Goal: Use online tool/utility

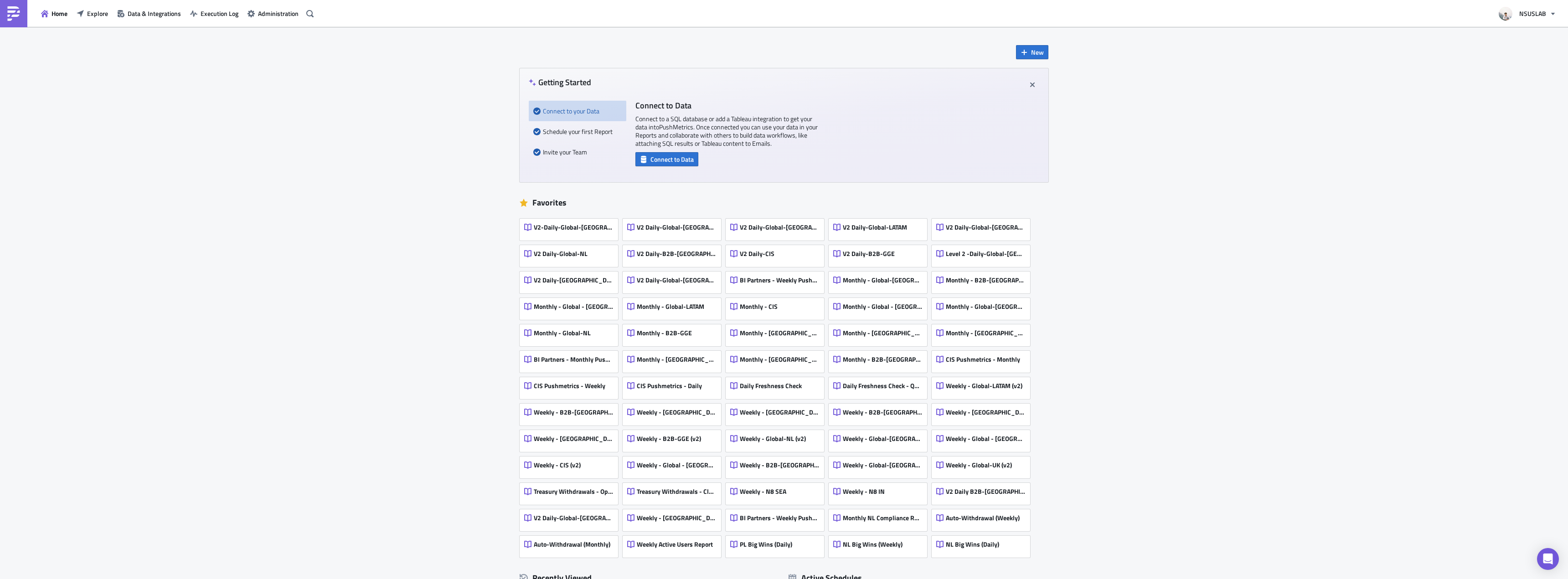
click at [104, 21] on div "Home Explore Data & Integrations Execution Log Administration" at bounding box center [159, 13] width 317 height 26
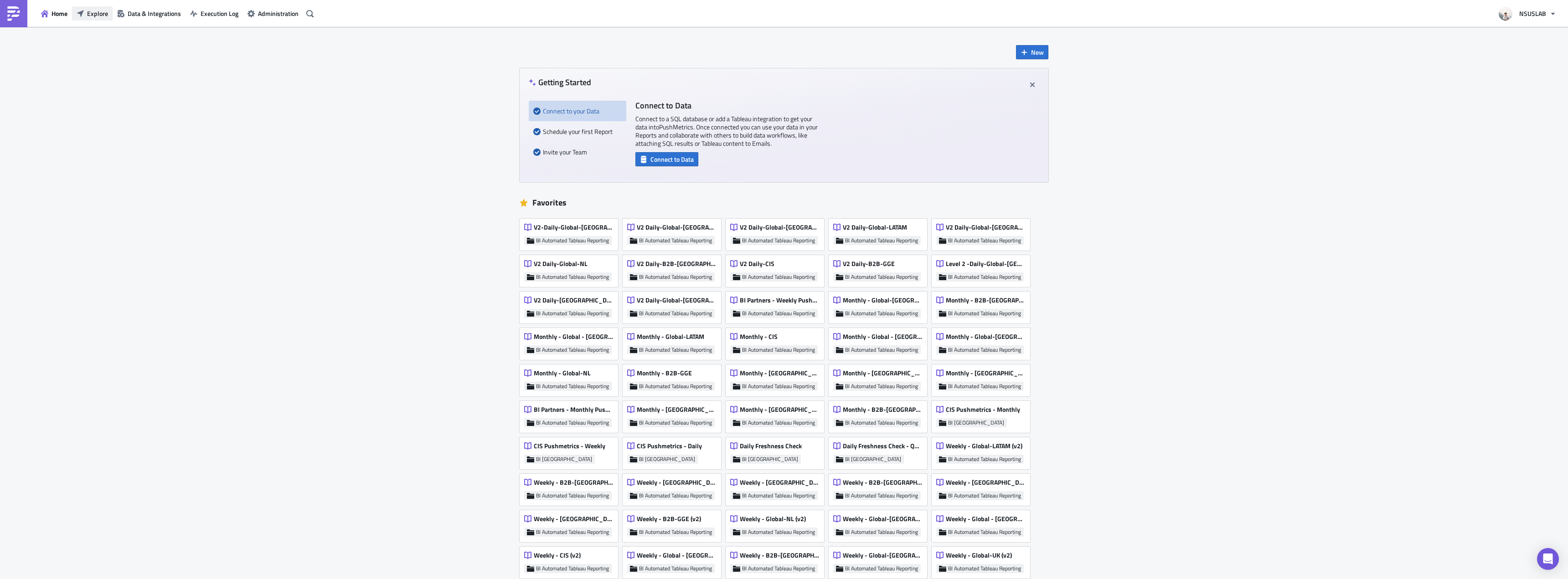
click at [99, 16] on span "Explore" at bounding box center [97, 14] width 21 height 10
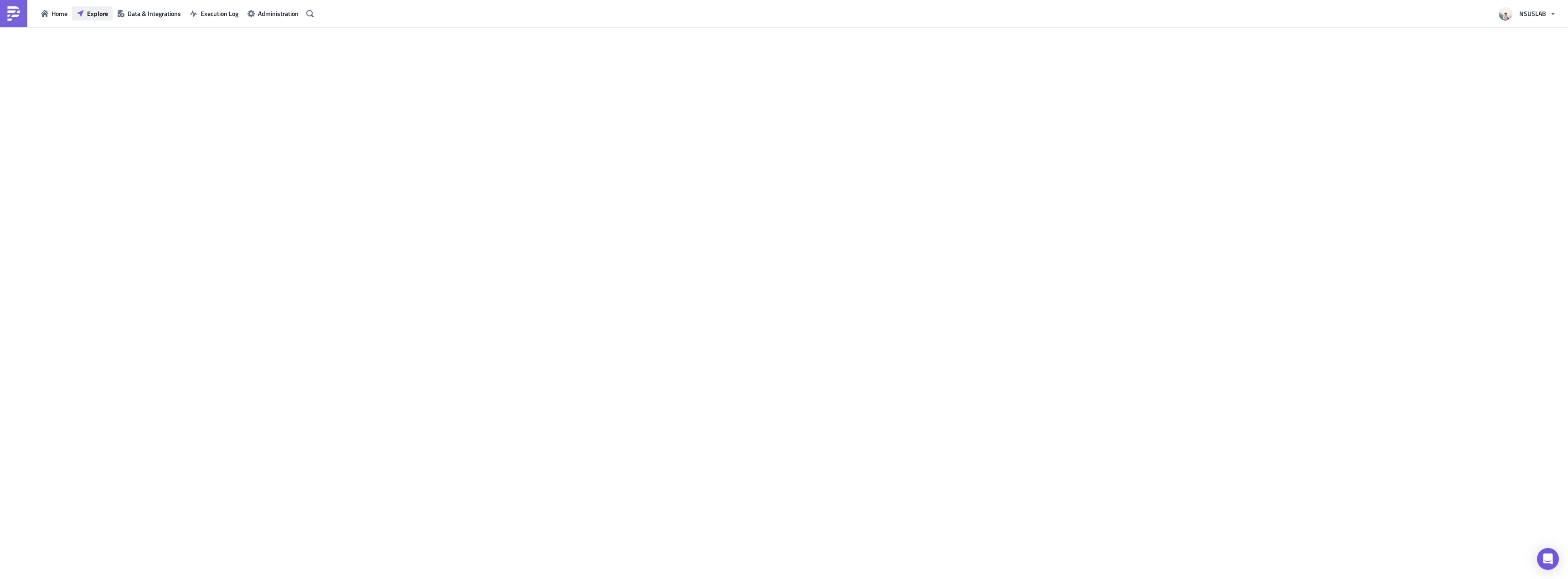
click at [99, 16] on span "Explore" at bounding box center [97, 14] width 21 height 10
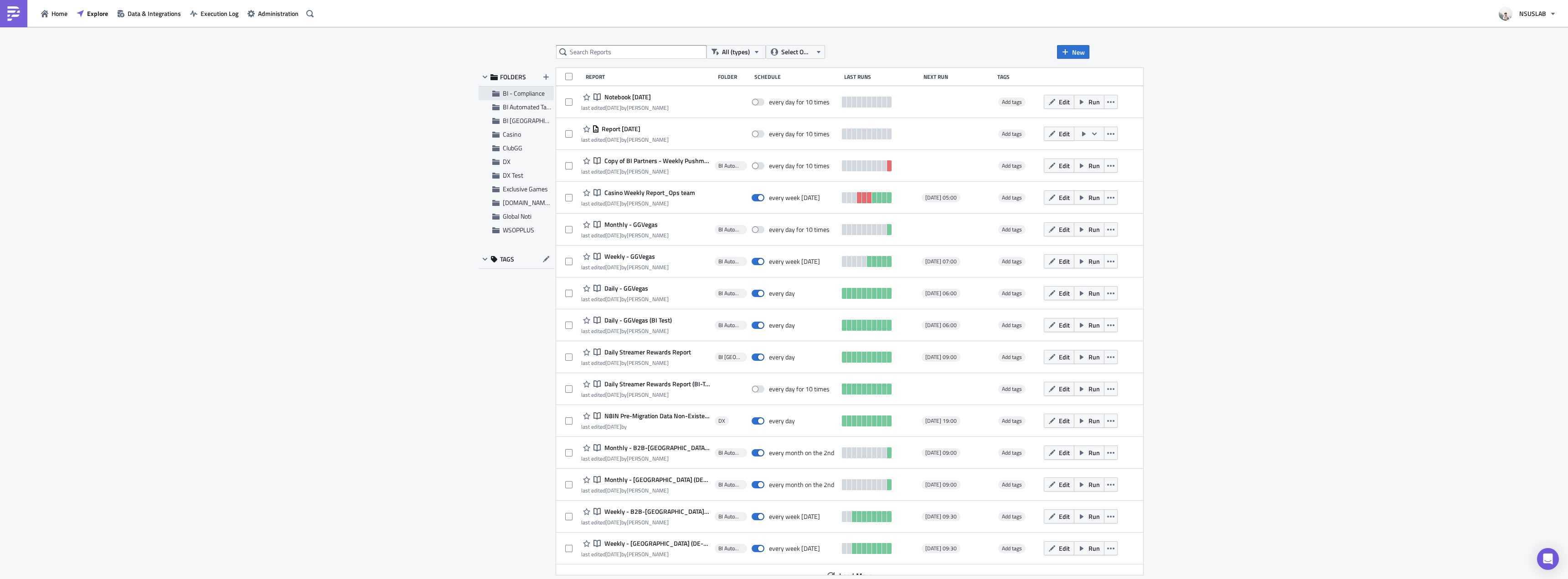
click at [508, 94] on span "BI - Compliance" at bounding box center [524, 93] width 42 height 10
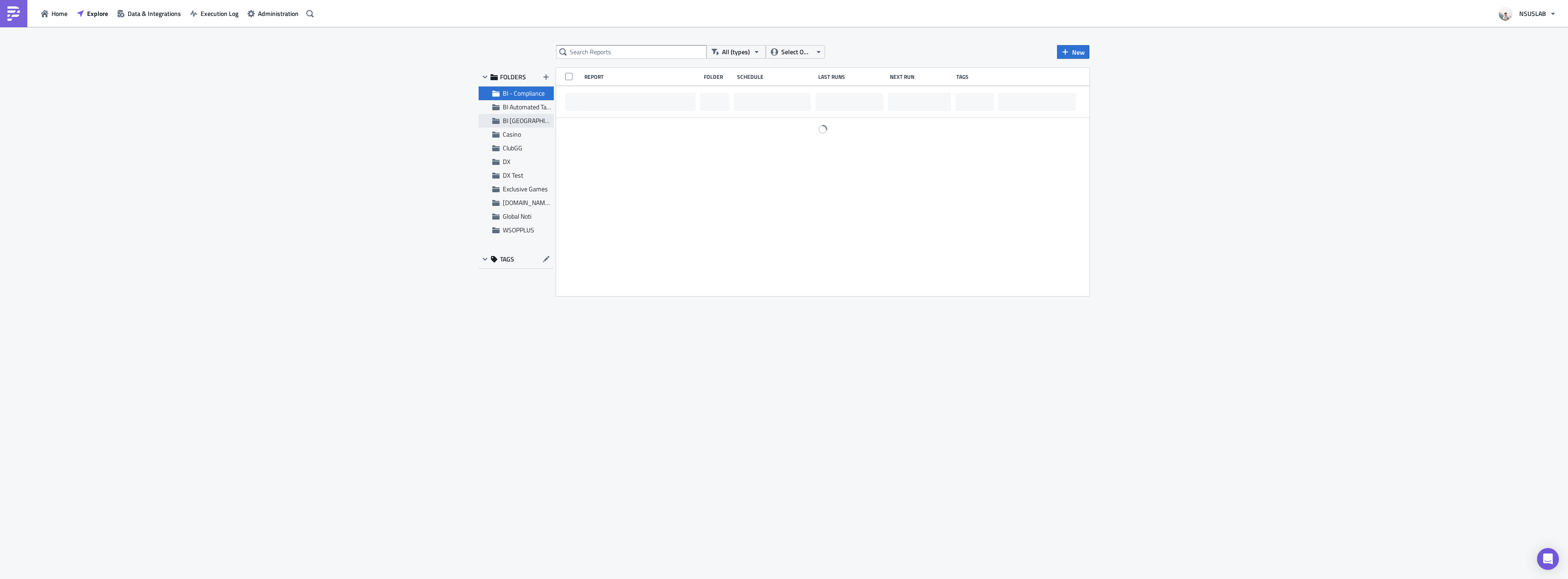
click at [510, 117] on span "BI [GEOGRAPHIC_DATA]" at bounding box center [535, 120] width 66 height 10
click at [512, 111] on div "BI Automated Tableau Reporting" at bounding box center [516, 107] width 75 height 14
click at [603, 48] on input "text" at bounding box center [631, 52] width 151 height 14
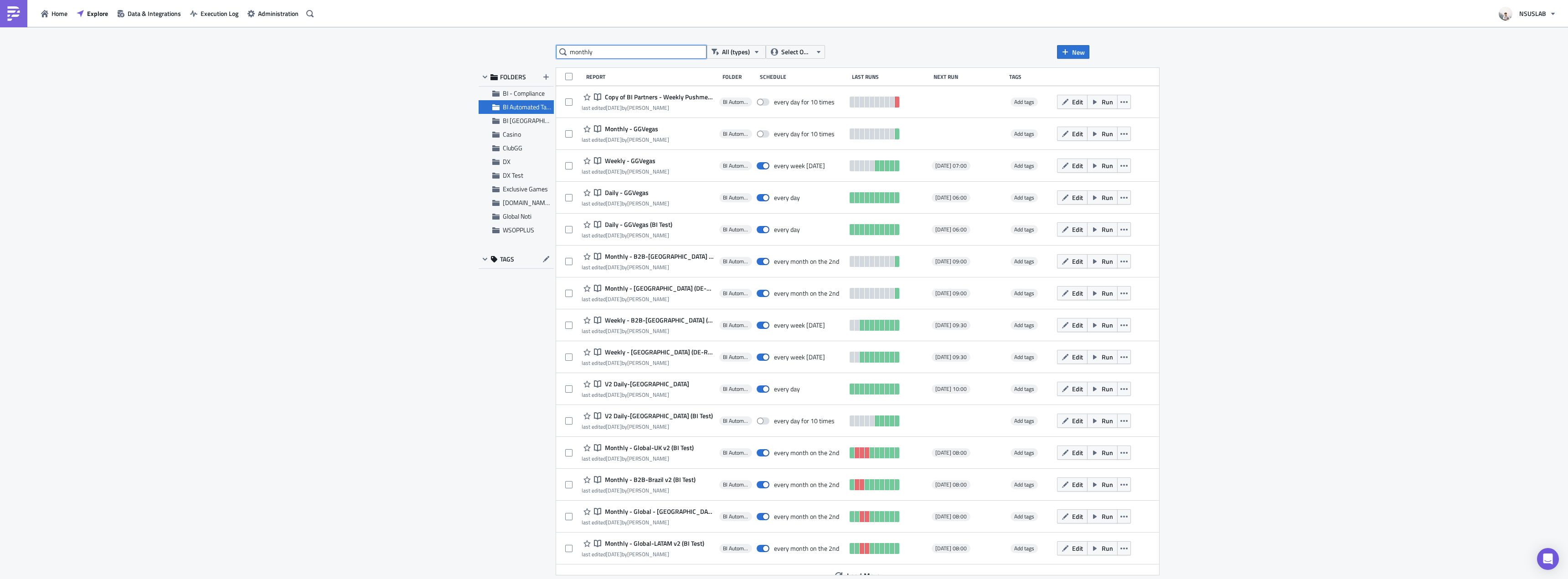
type input "monthly"
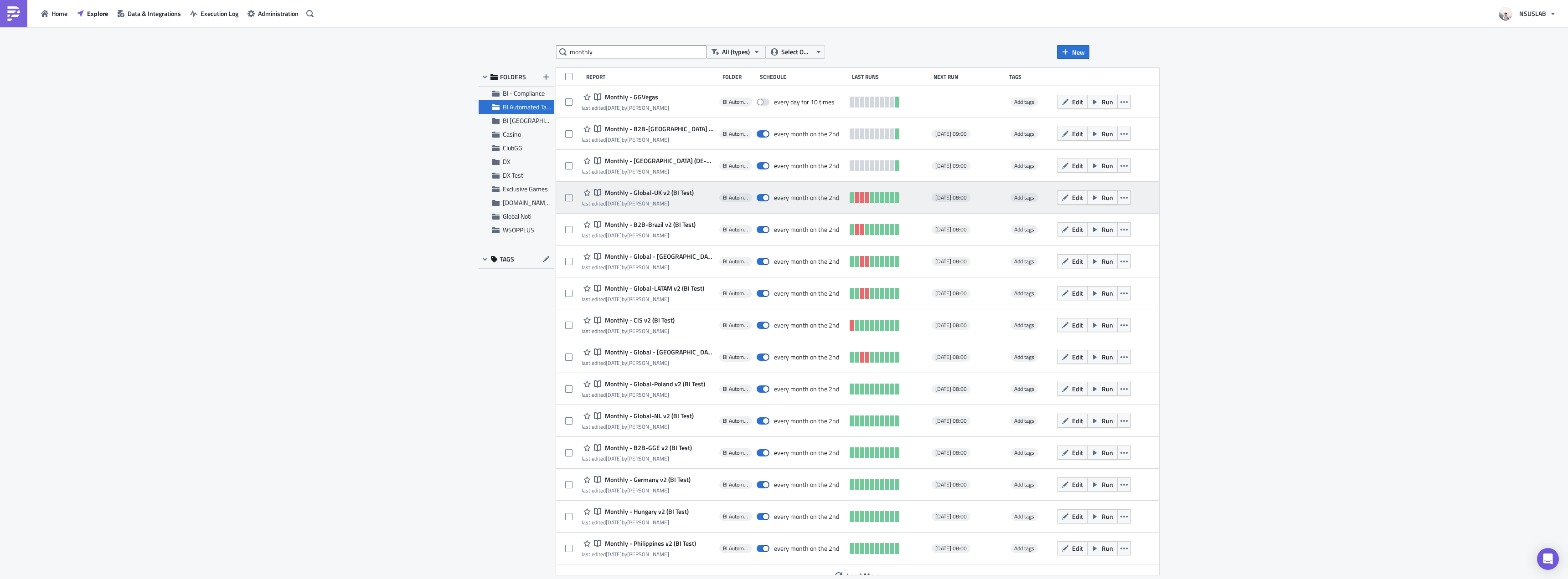
click at [1101, 198] on span "Run" at bounding box center [1107, 198] width 12 height 10
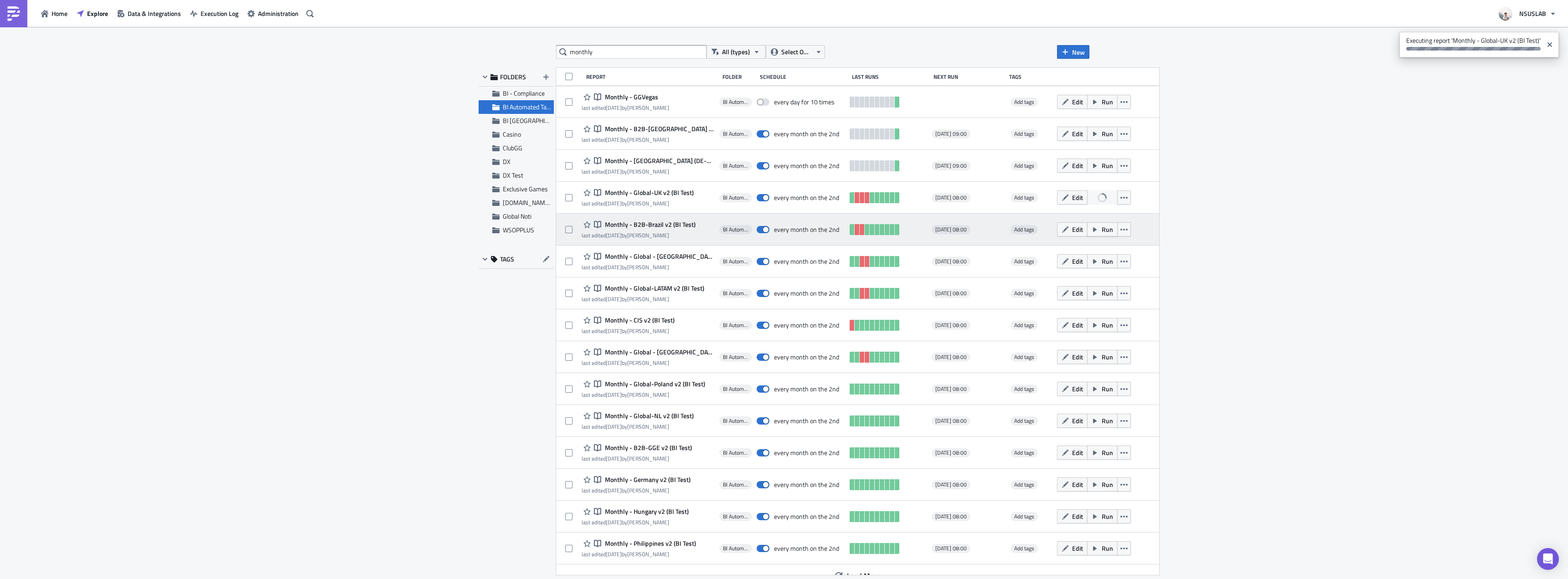
click at [1101, 227] on span "Run" at bounding box center [1107, 230] width 12 height 10
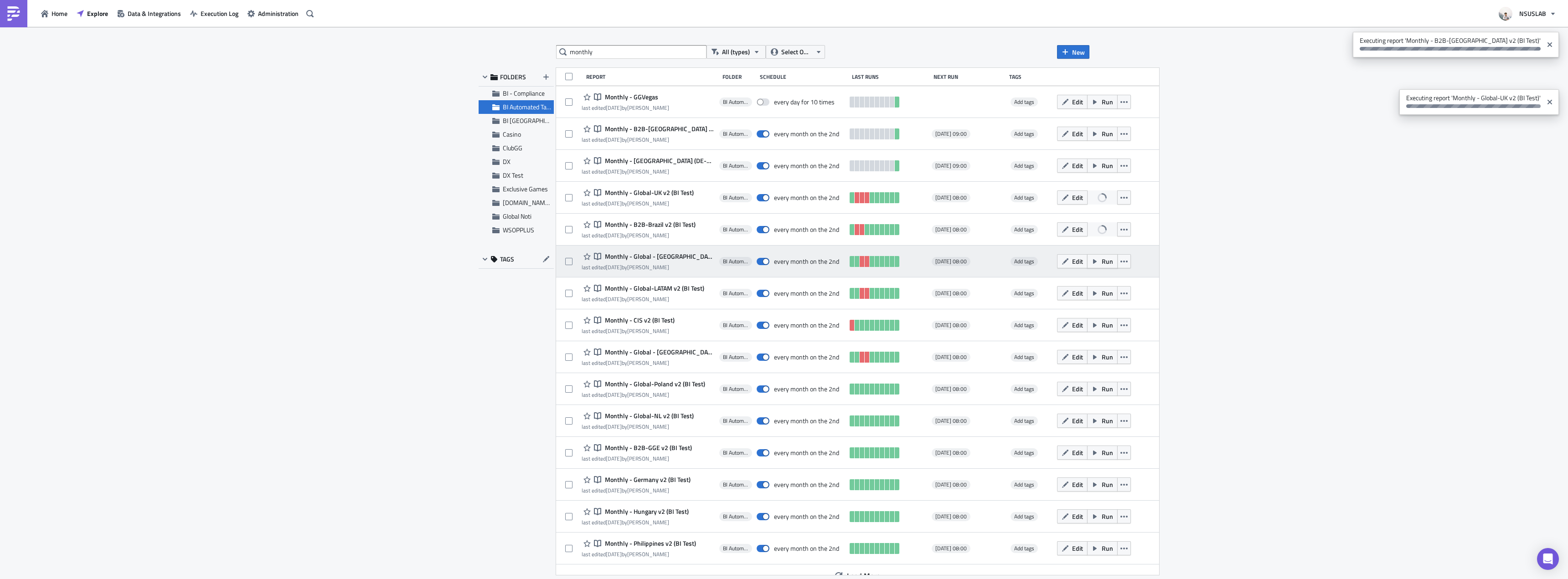
click at [1101, 262] on span "Run" at bounding box center [1107, 261] width 12 height 10
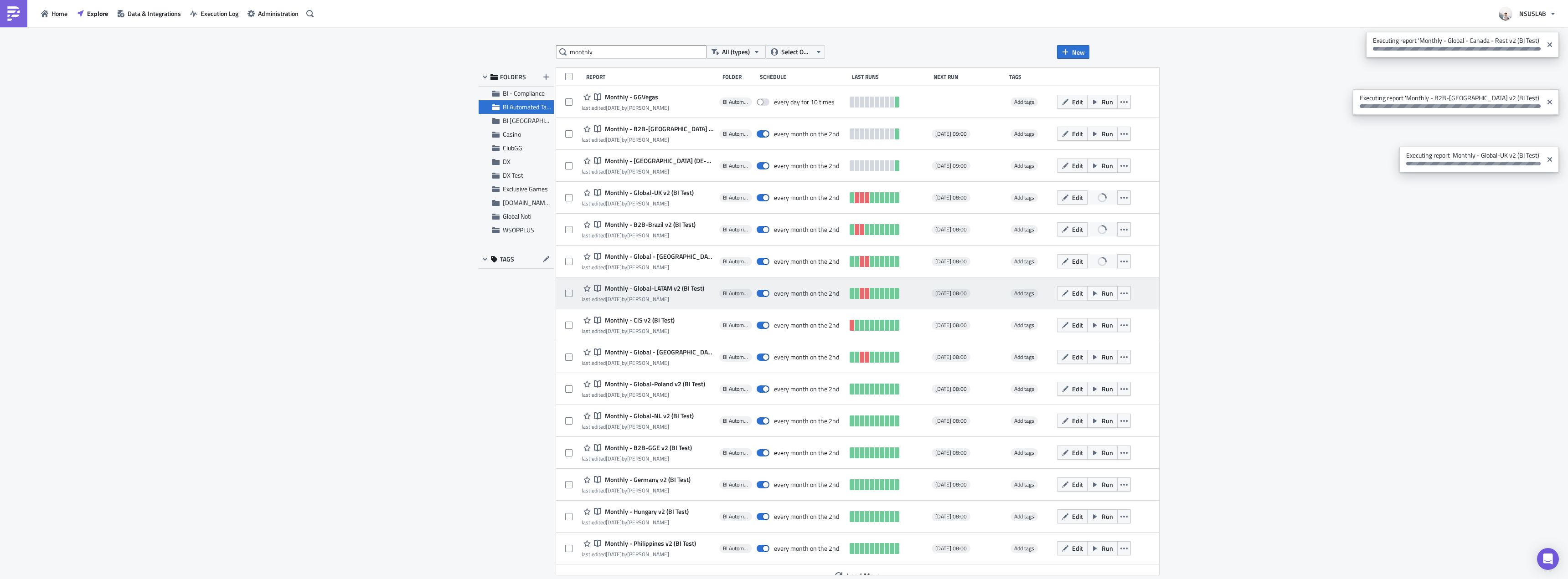
click at [1101, 295] on span "Run" at bounding box center [1107, 293] width 12 height 10
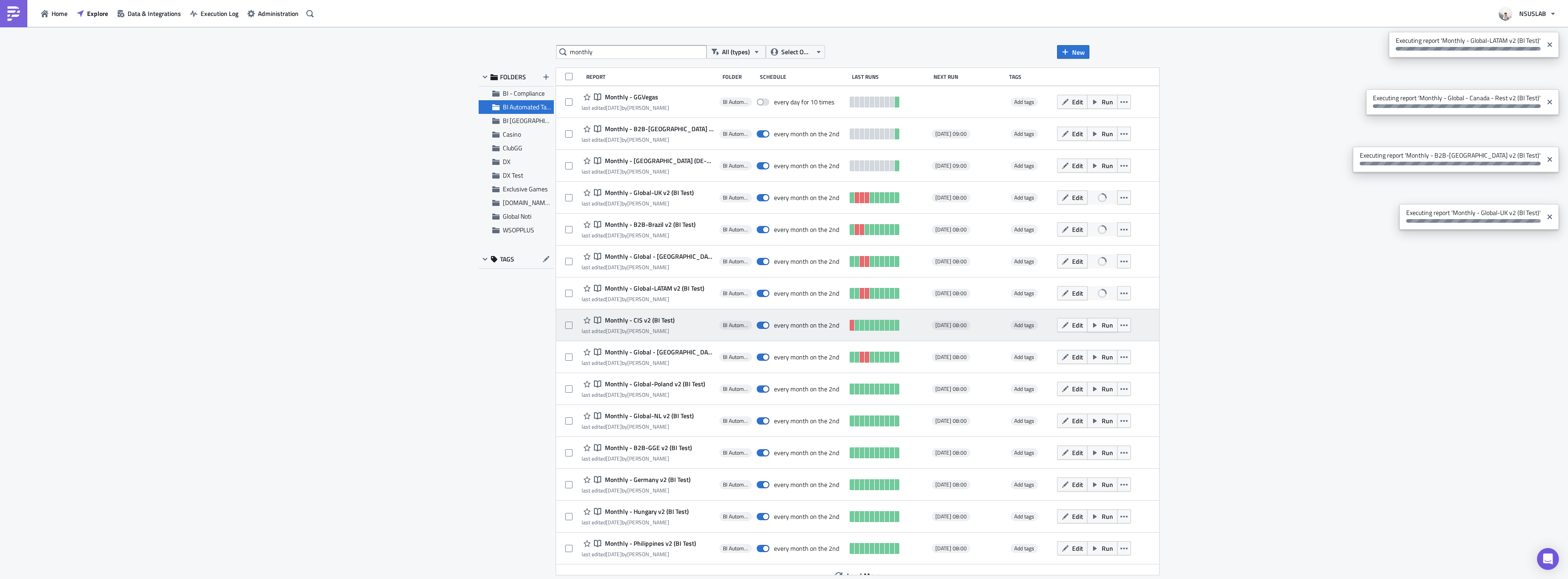
click at [1101, 323] on span "Run" at bounding box center [1107, 325] width 12 height 10
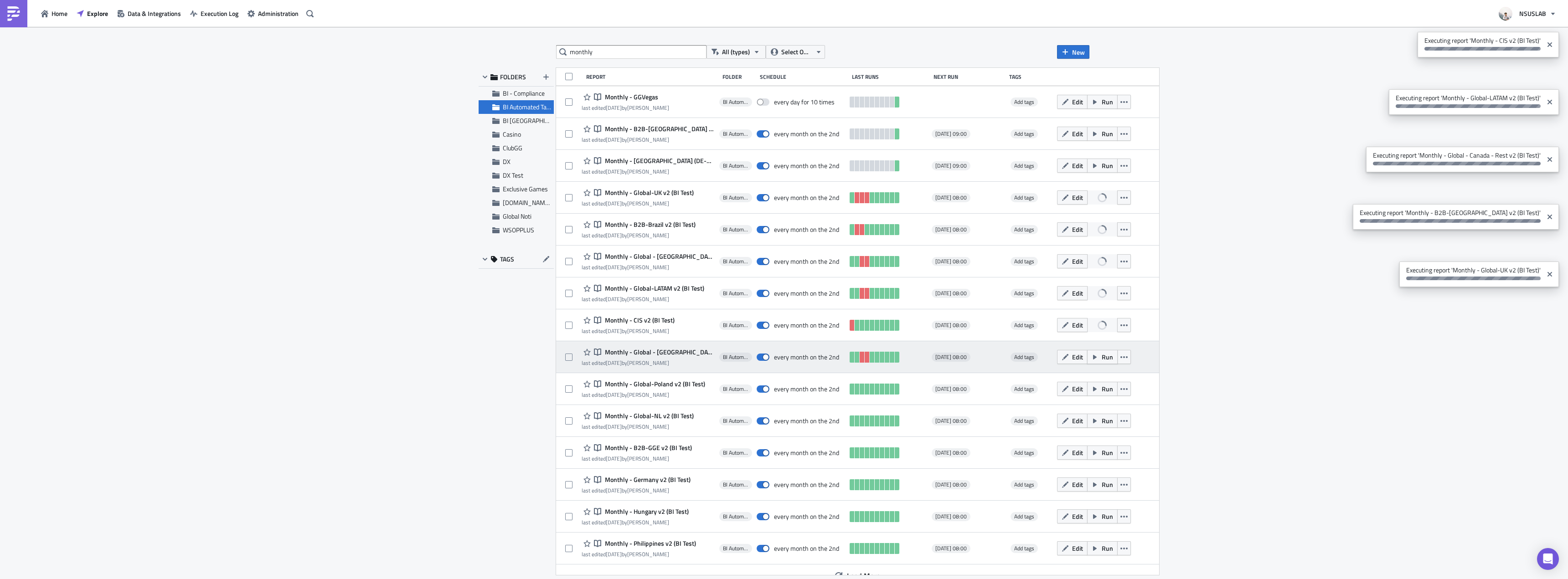
click at [1086, 358] on button "Run" at bounding box center [1101, 357] width 30 height 14
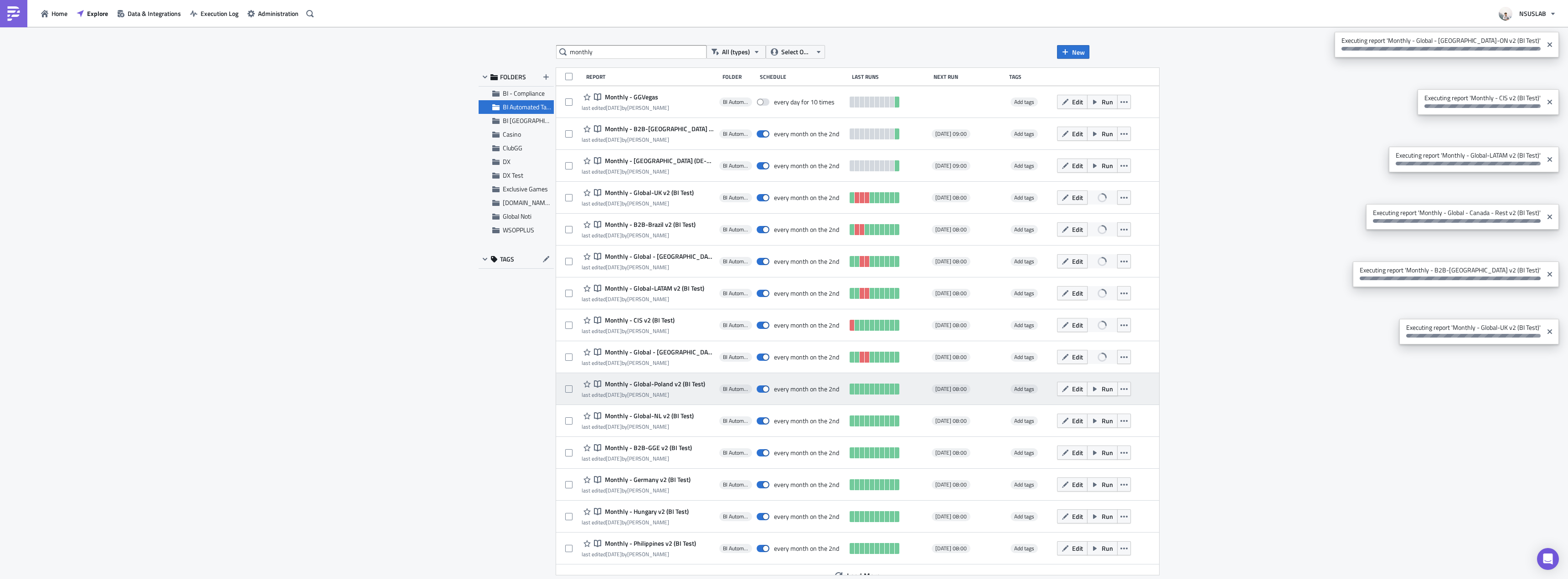
click at [1086, 390] on button "Run" at bounding box center [1101, 388] width 30 height 14
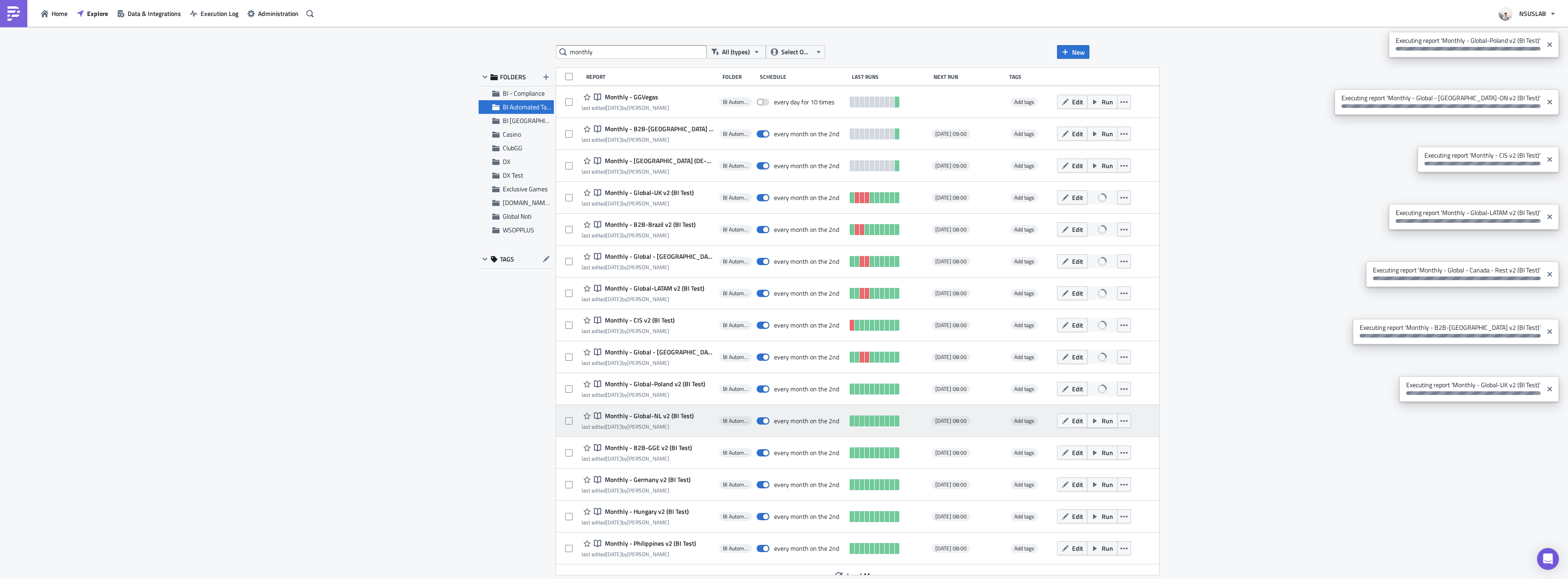
click at [1101, 421] on span "Run" at bounding box center [1107, 421] width 12 height 10
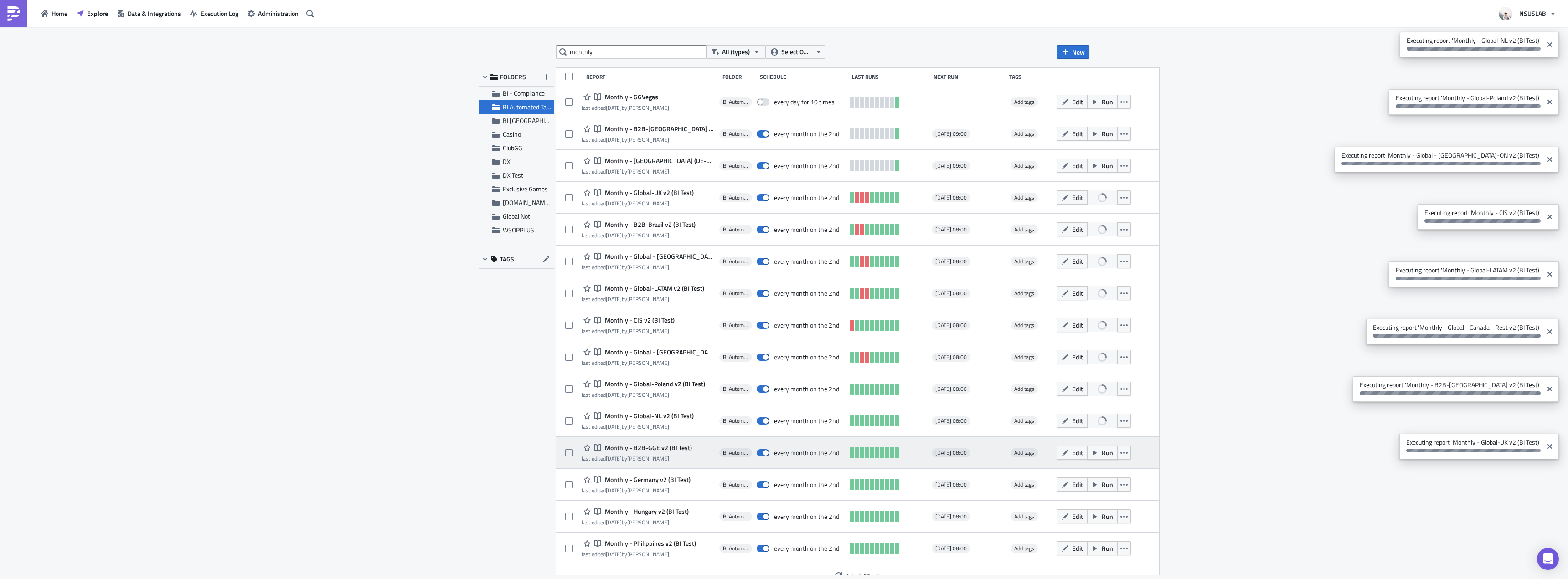
click at [1101, 453] on span "Run" at bounding box center [1107, 453] width 12 height 10
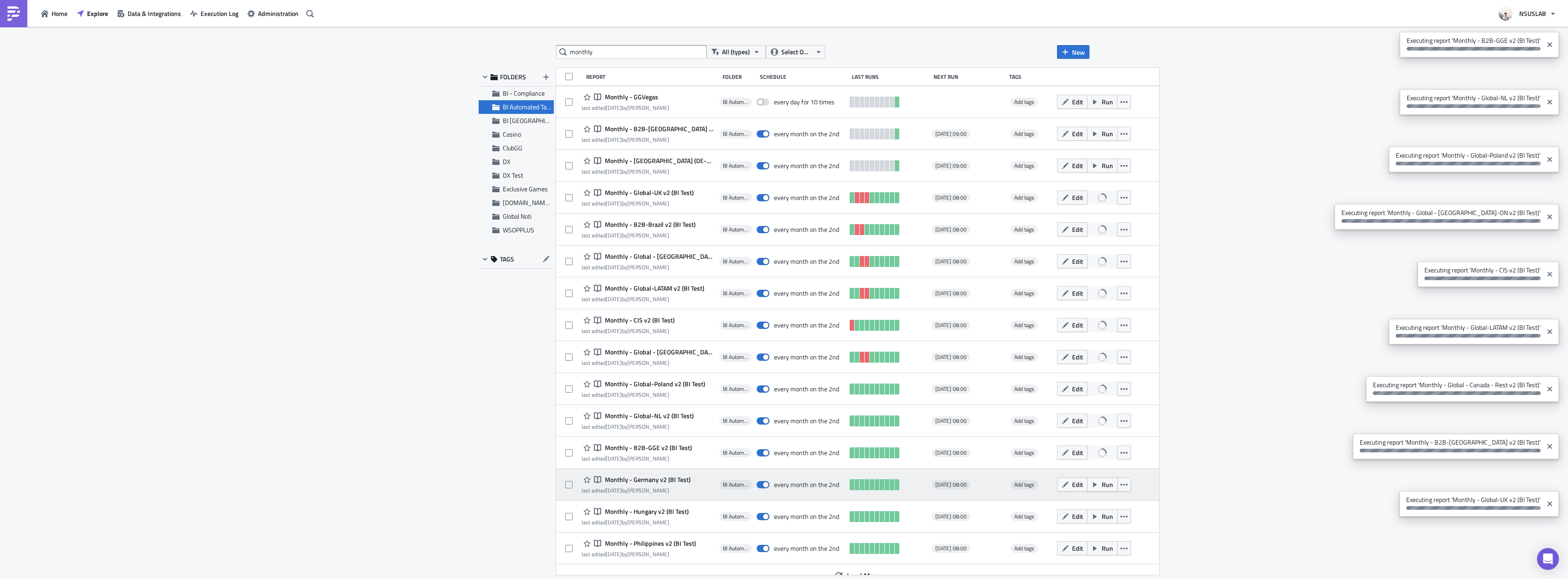
click at [1101, 481] on span "Run" at bounding box center [1107, 484] width 12 height 10
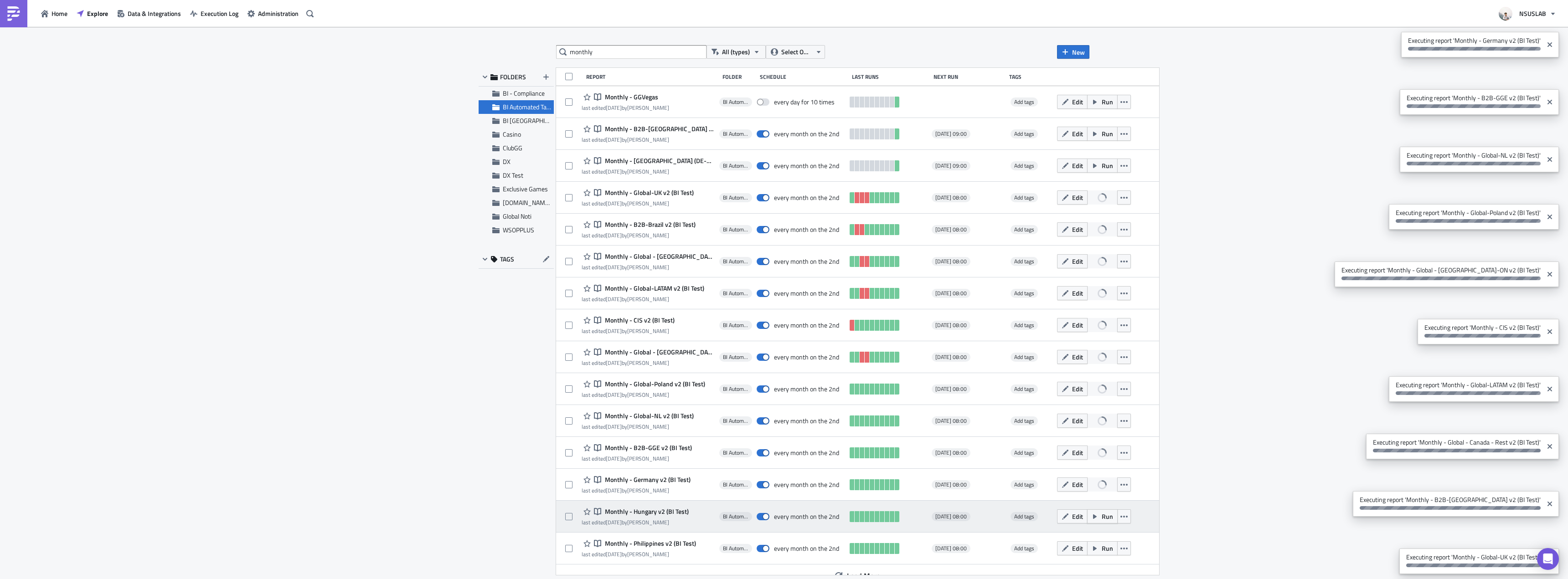
click at [1101, 517] on span "Run" at bounding box center [1107, 516] width 12 height 10
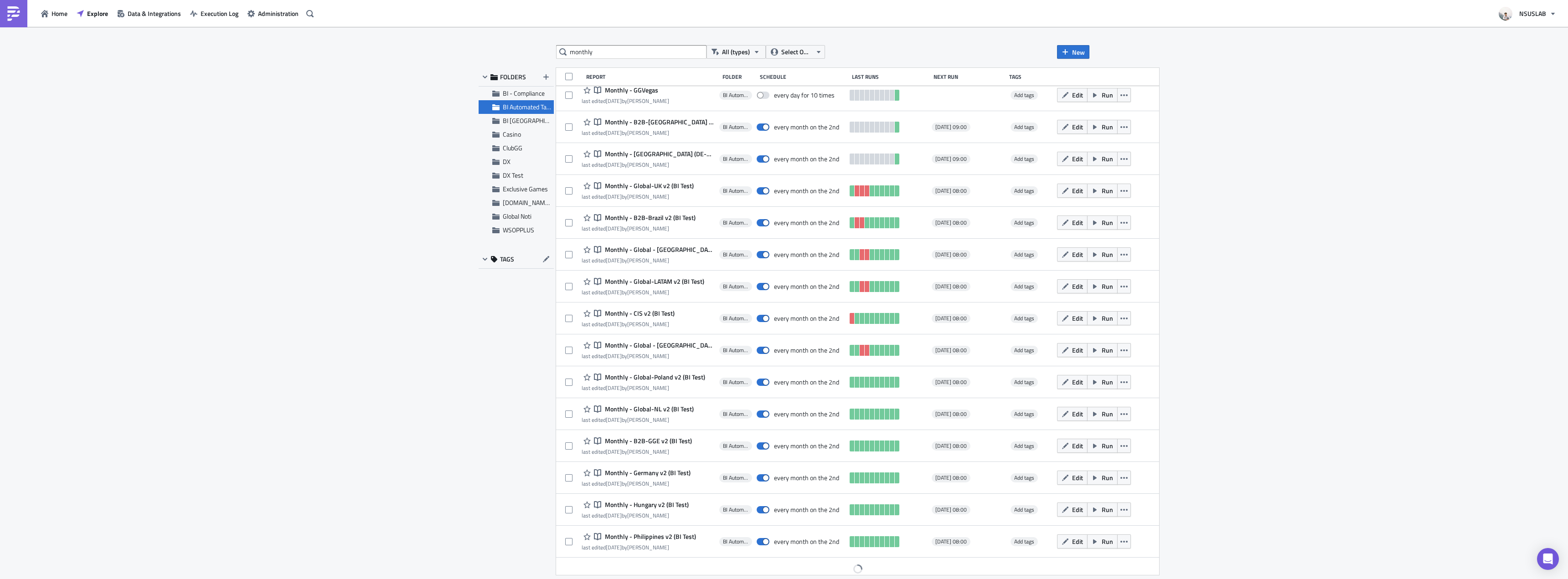
scroll to position [13, 0]
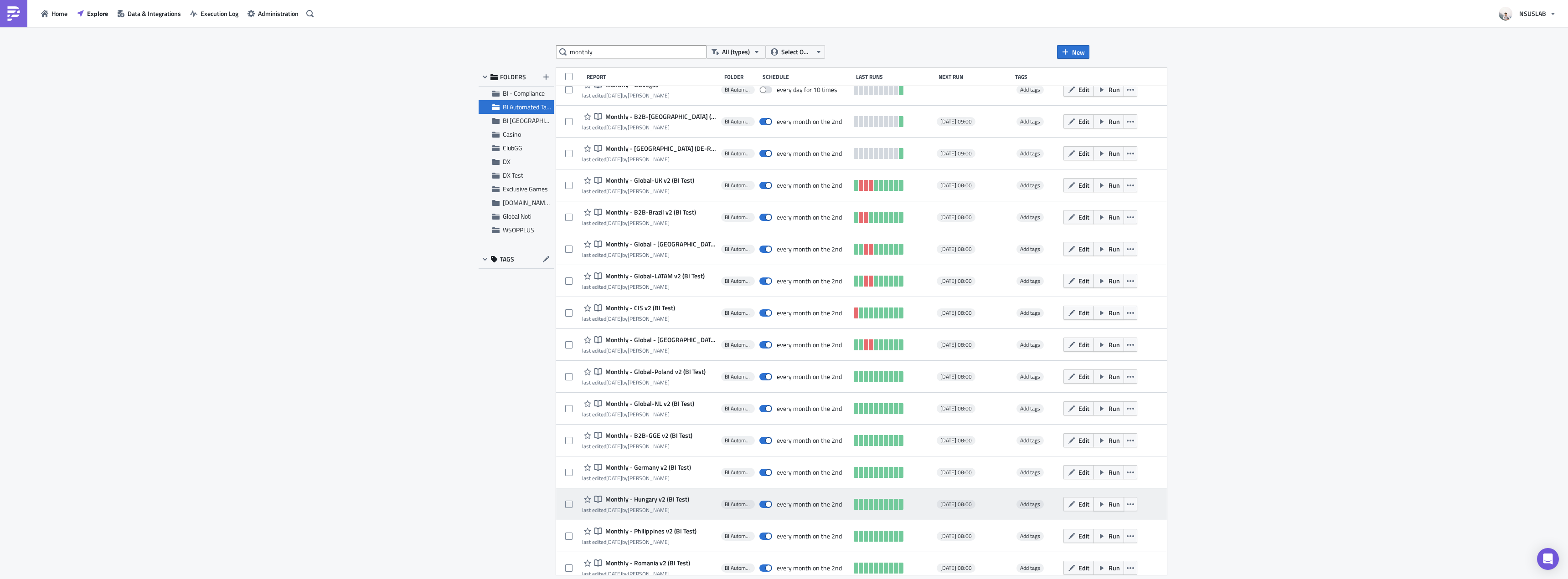
click at [1108, 504] on span "Run" at bounding box center [1114, 504] width 12 height 10
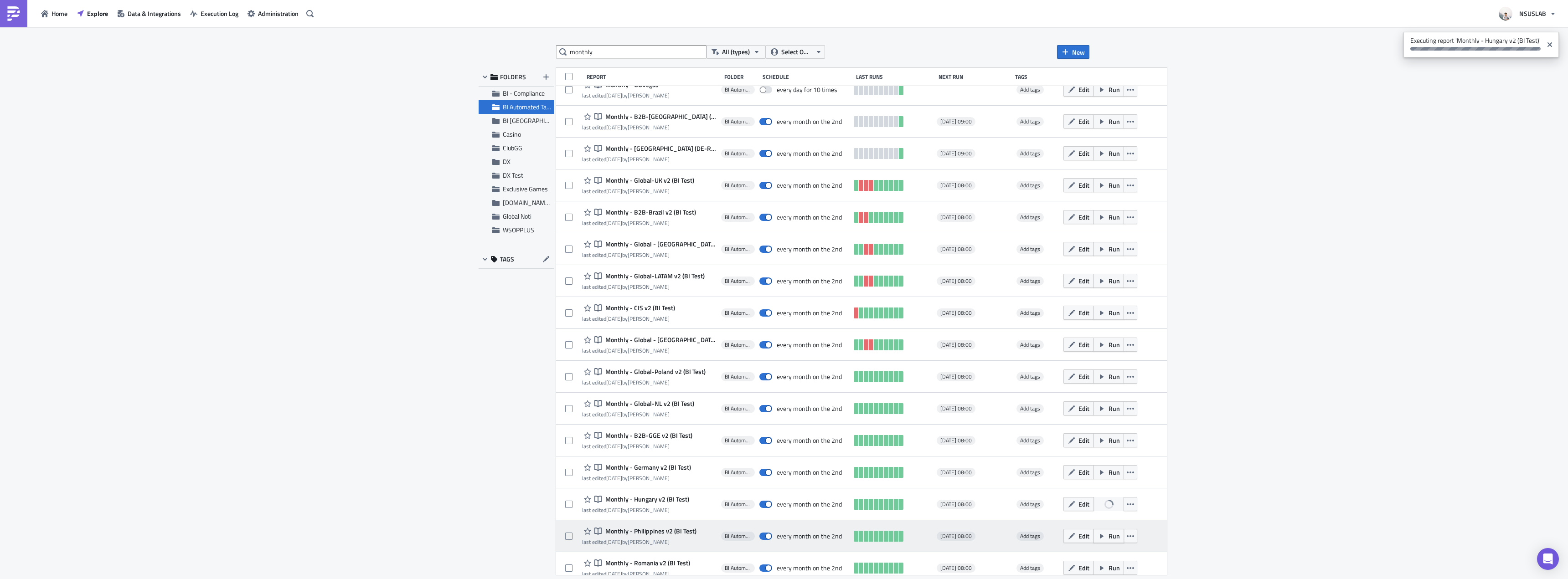
click at [1108, 537] on span "Run" at bounding box center [1114, 536] width 12 height 10
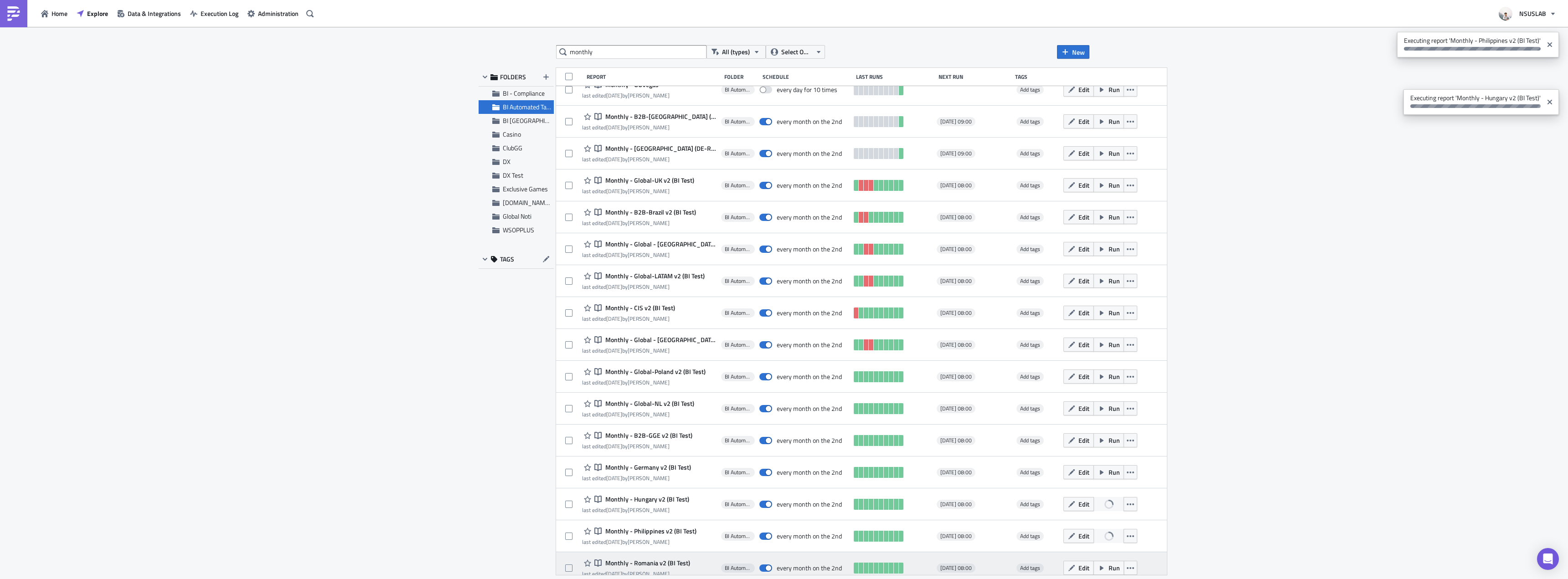
click at [1108, 566] on span "Run" at bounding box center [1114, 567] width 12 height 10
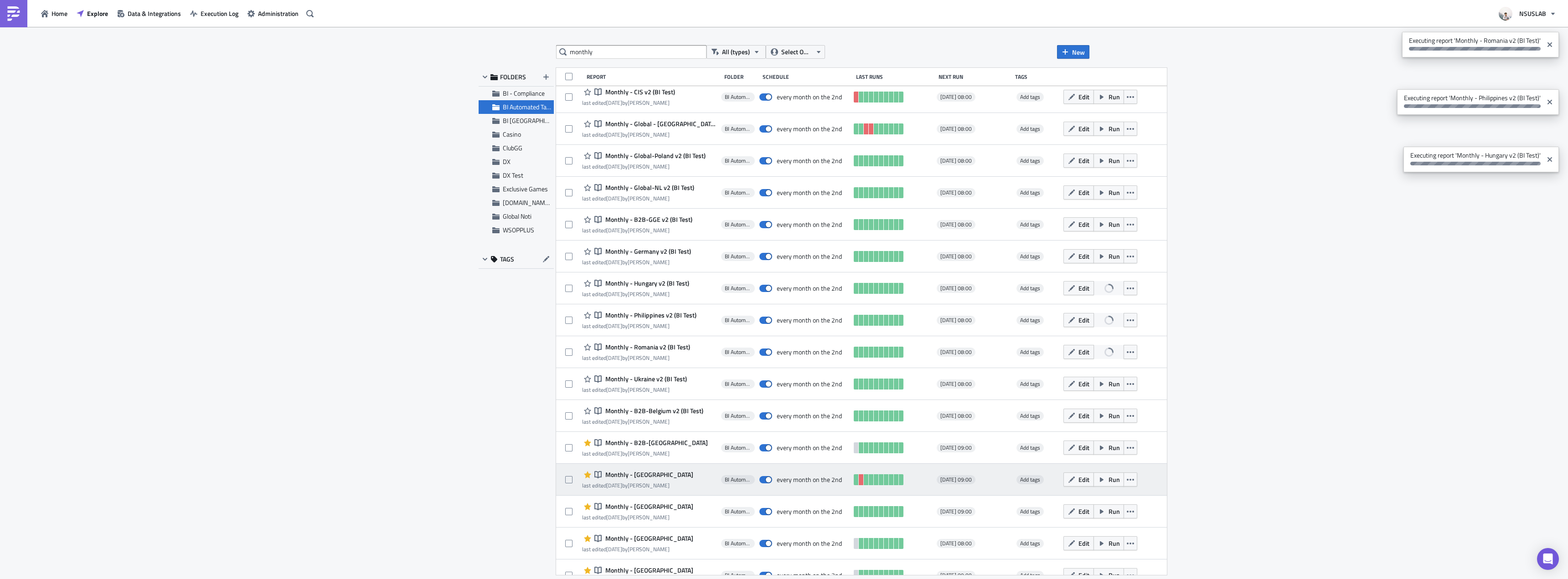
scroll to position [240, 0]
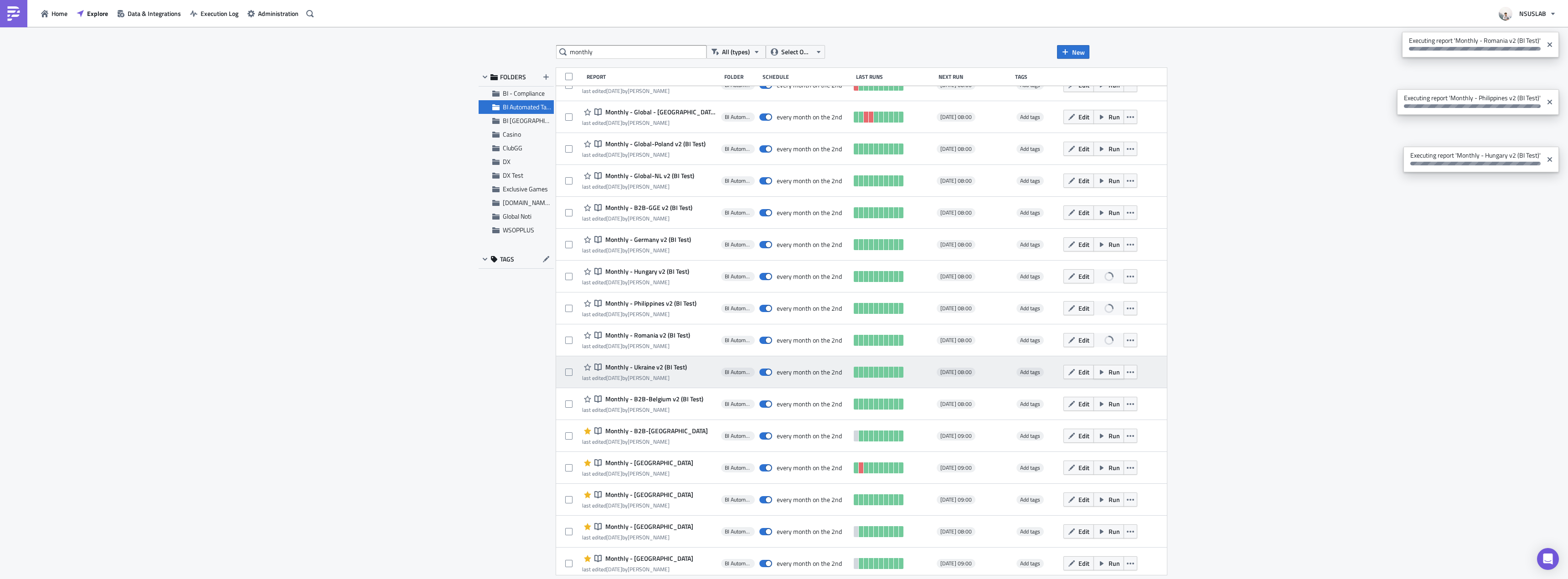
click at [1108, 369] on span "Run" at bounding box center [1114, 372] width 12 height 10
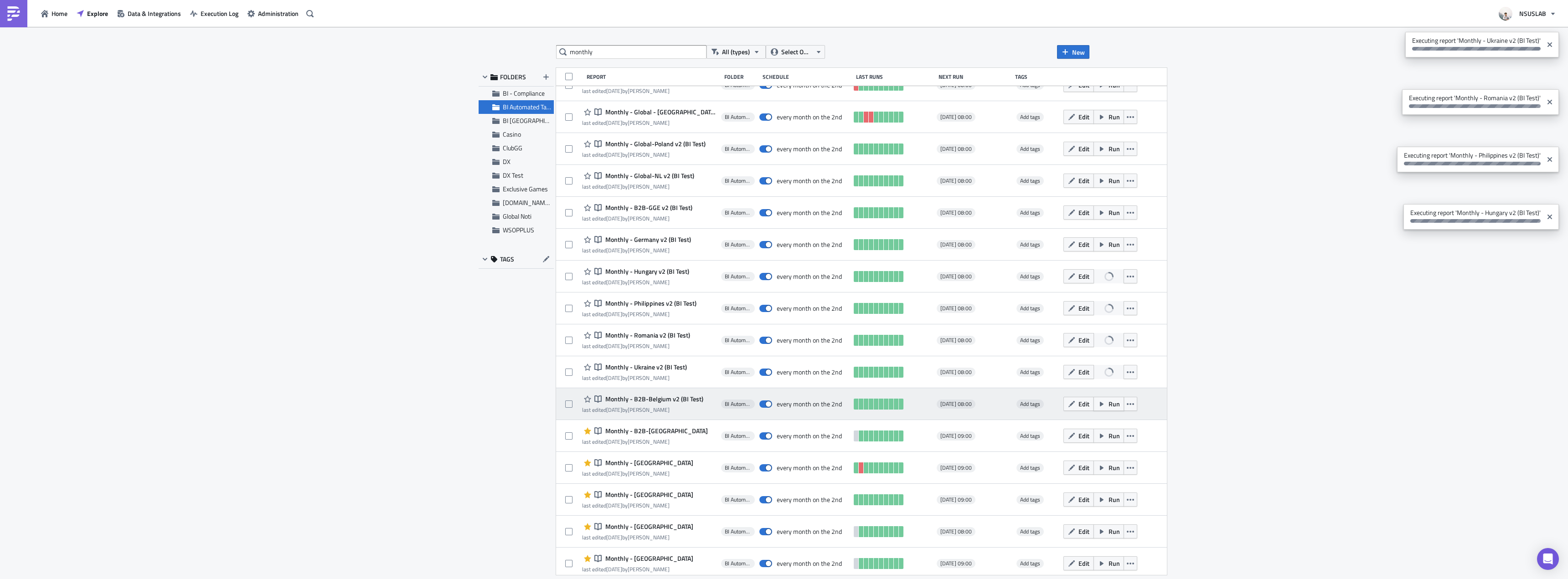
click at [1108, 401] on span "Run" at bounding box center [1114, 404] width 12 height 10
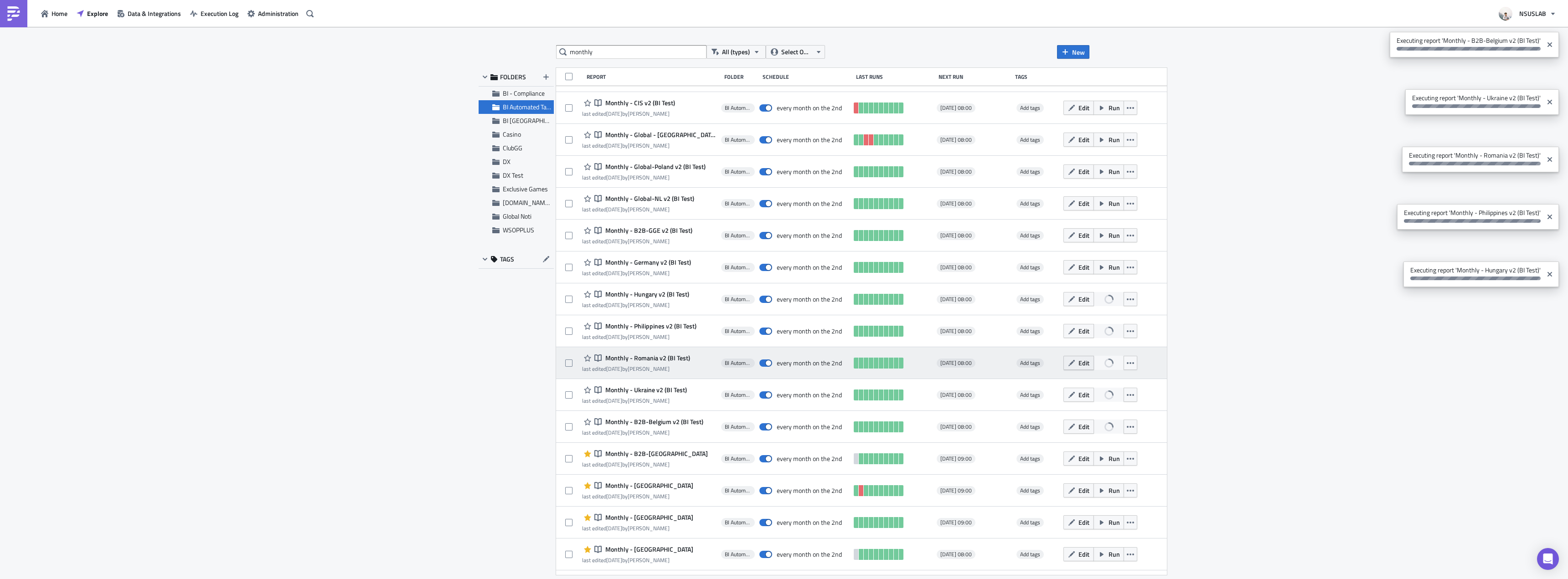
scroll to position [0, 0]
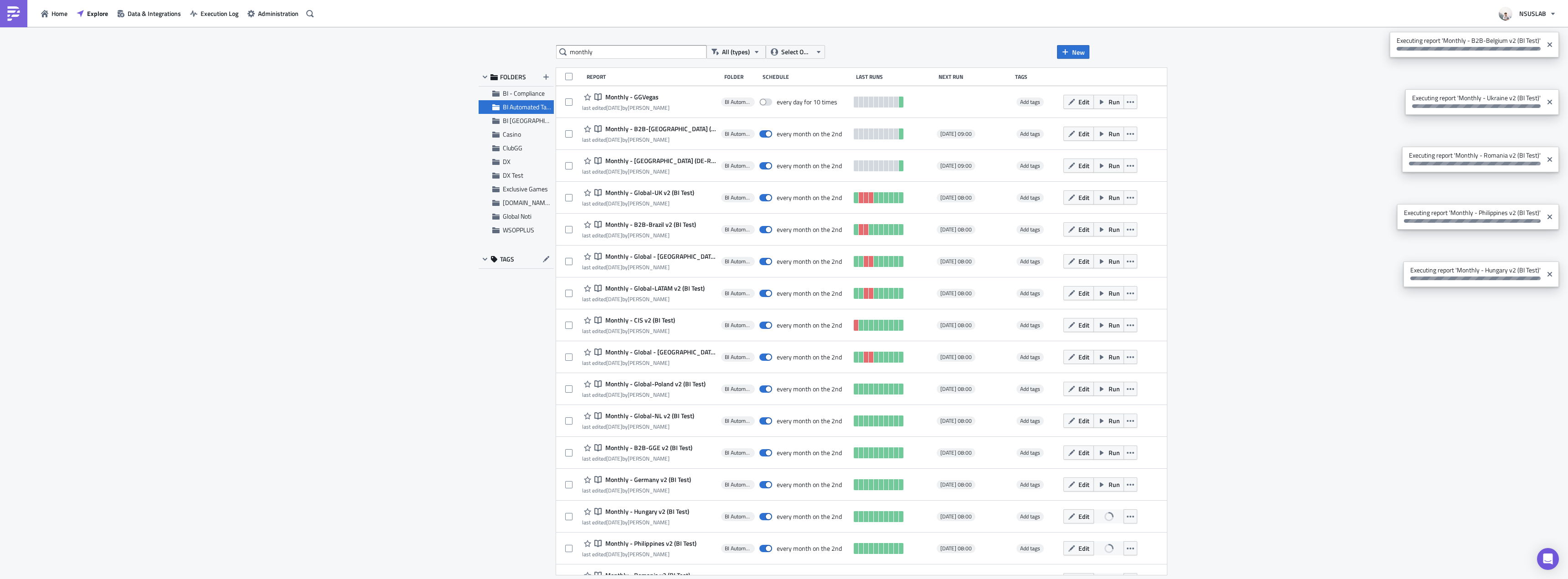
click at [1186, 140] on div "monthly All (types) Select Owner New FOLDERS BI - Compliance BI Automated Table…" at bounding box center [784, 303] width 1568 height 554
